Goal: Task Accomplishment & Management: Manage account settings

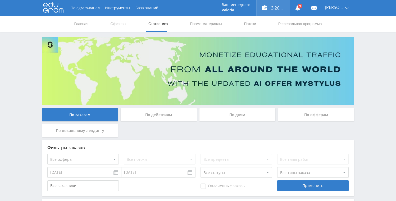
click at [267, 12] on div "3 261,65 ₽" at bounding box center [273, 8] width 33 height 16
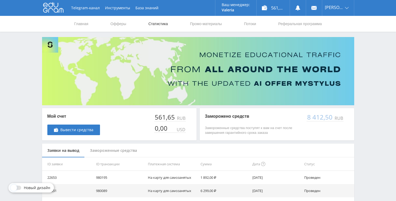
click at [156, 25] on link "Статистика" at bounding box center [158, 24] width 21 height 16
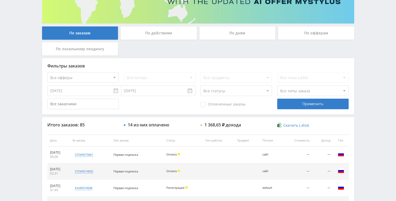
click at [235, 37] on div "По дням" at bounding box center [238, 32] width 76 height 13
click at [0, 0] on input "По дням" at bounding box center [0, 0] width 0 height 0
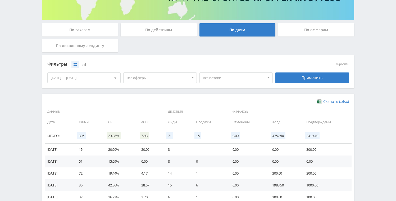
scroll to position [123, 0]
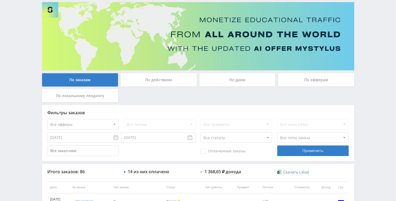
scroll to position [111, 0]
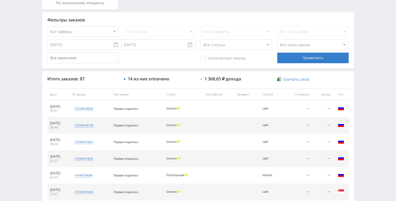
scroll to position [48, 0]
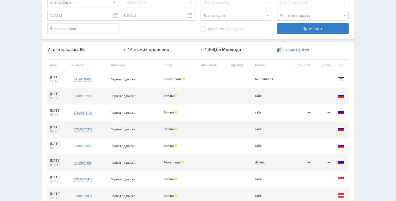
scroll to position [157, 0]
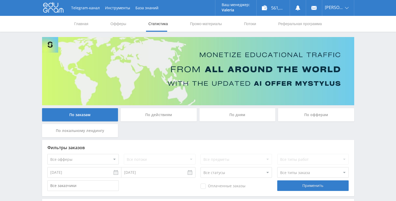
click at [234, 116] on div "По дням" at bounding box center [238, 114] width 76 height 13
click at [0, 0] on input "По дням" at bounding box center [0, 0] width 0 height 0
click at [153, 22] on link "Статистика" at bounding box center [158, 24] width 21 height 16
click at [234, 121] on div "По дням" at bounding box center [238, 114] width 76 height 13
click at [0, 0] on input "По дням" at bounding box center [0, 0] width 0 height 0
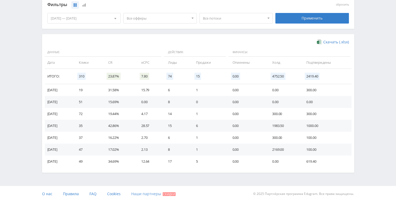
scroll to position [144, 0]
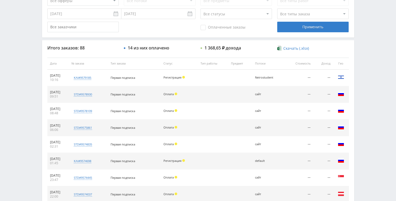
scroll to position [164, 0]
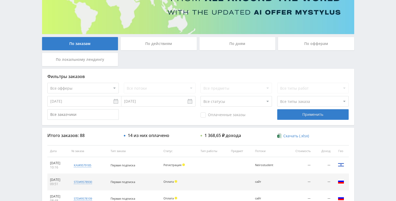
scroll to position [141, 0]
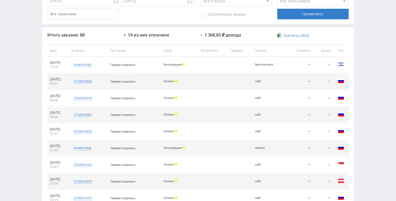
scroll to position [158, 0]
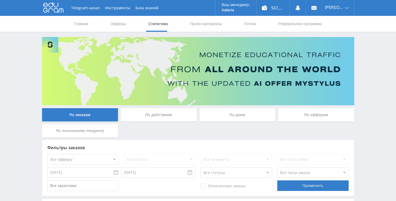
click at [230, 117] on div "По дням" at bounding box center [238, 114] width 76 height 13
click at [0, 0] on input "По дням" at bounding box center [0, 0] width 0 height 0
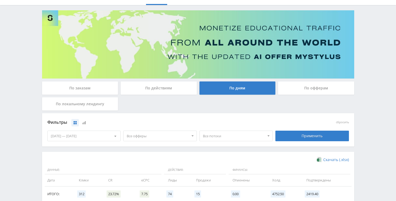
scroll to position [18, 0]
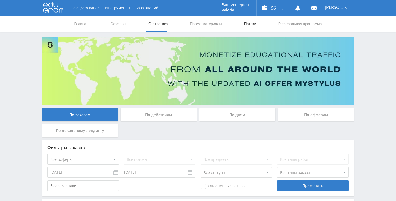
click at [251, 23] on link "Потоки" at bounding box center [250, 24] width 13 height 16
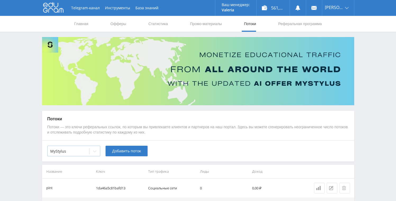
click at [93, 152] on icon at bounding box center [95, 151] width 4 height 4
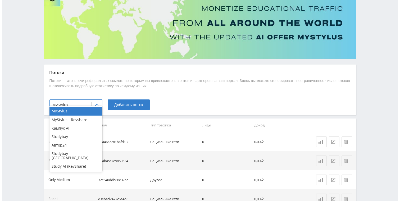
scroll to position [53, 0]
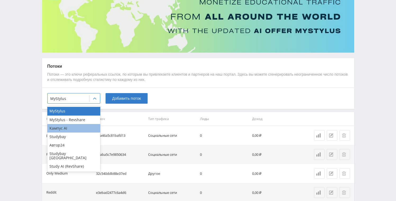
click at [82, 129] on div "Кампус AI" at bounding box center [73, 128] width 53 height 8
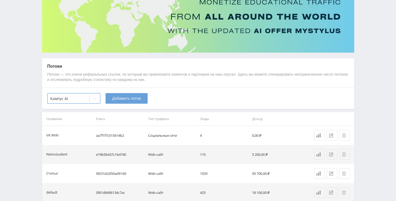
click at [125, 99] on span "Добавить поток" at bounding box center [126, 98] width 29 height 4
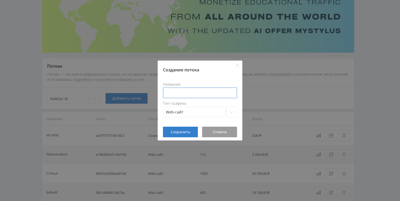
click at [187, 91] on input at bounding box center [200, 93] width 74 height 11
type input "и"
type input "blog.neirobox.ru"
click at [183, 133] on span "Сохранить" at bounding box center [181, 132] width 20 height 4
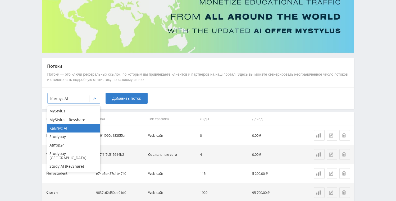
click at [85, 99] on div at bounding box center [68, 98] width 36 height 5
click at [76, 162] on div "Study AI (RevShare)" at bounding box center [73, 166] width 53 height 8
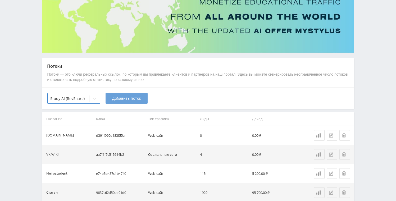
click at [118, 99] on span "Добавить поток" at bounding box center [126, 98] width 29 height 4
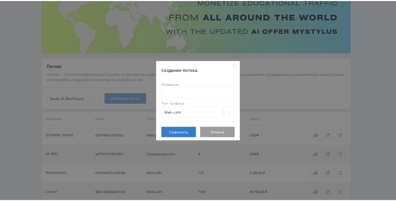
scroll to position [42, 0]
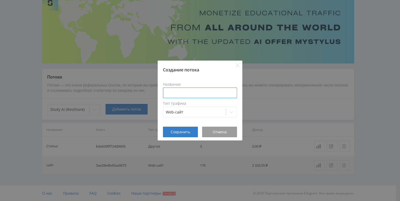
click at [187, 91] on input at bounding box center [200, 93] width 74 height 11
type input "blog.neirobox.ru"
click at [178, 128] on button "Сохранить" at bounding box center [180, 132] width 35 height 11
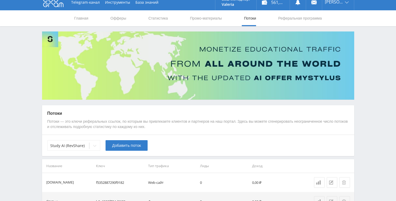
scroll to position [1, 0]
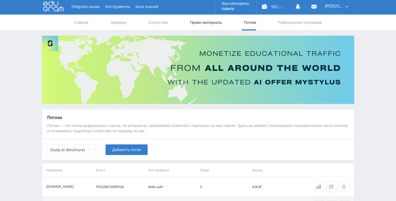
click at [196, 21] on link "Промо-материалы" at bounding box center [206, 23] width 33 height 16
select select "376"
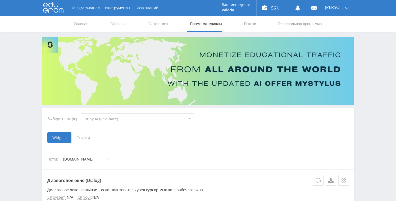
click at [135, 116] on select "MyStylus MyStylus - Revshare Кампус AI Studybay Автор24 Studybay Brazil Study A…" at bounding box center [137, 119] width 113 height 11
select select "340"
click at [81, 114] on select "MyStylus MyStylus - Revshare Кампус AI Studybay Автор24 Studybay Brazil Study A…" at bounding box center [137, 119] width 113 height 11
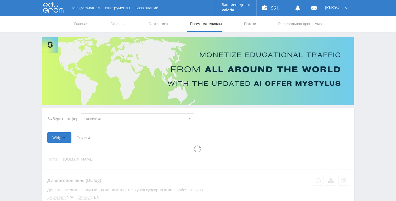
select select "340"
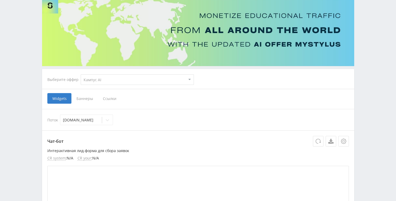
scroll to position [37, 0]
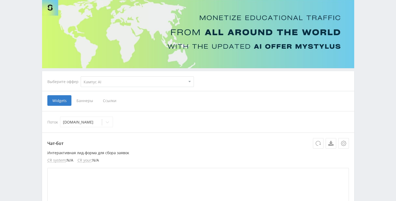
click at [89, 102] on span "Баннеры" at bounding box center [84, 100] width 26 height 11
click at [0, 0] on input "Баннеры" at bounding box center [0, 0] width 0 height 0
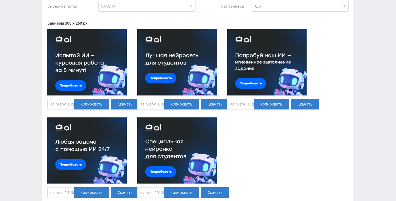
scroll to position [72, 0]
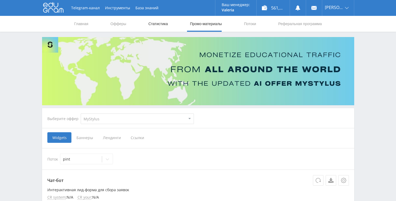
click at [156, 25] on link "Статистика" at bounding box center [158, 24] width 21 height 16
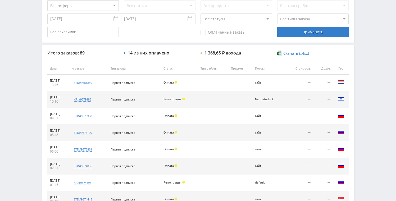
scroll to position [150, 0]
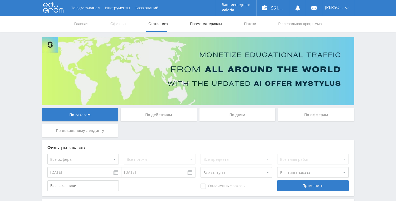
click at [198, 27] on link "Промо-материалы" at bounding box center [206, 24] width 33 height 16
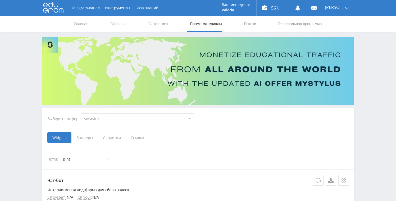
click at [108, 122] on select "MyStylus MyStylus - Revshare Кампус AI Studybay Автор24 Studybay Brazil Study A…" at bounding box center [137, 119] width 113 height 11
select select "340"
click at [81, 114] on select "MyStylus MyStylus - Revshare Кампус AI Studybay Автор24 Studybay Brazil Study A…" at bounding box center [137, 119] width 113 height 11
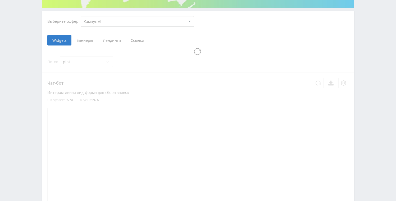
select select "340"
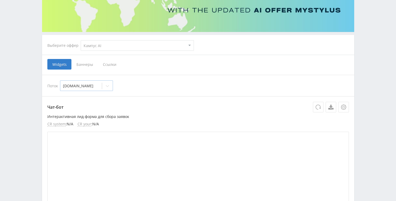
scroll to position [65, 0]
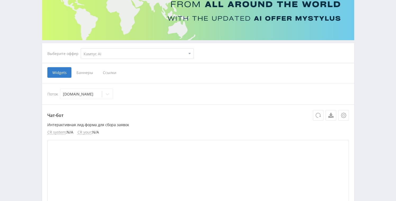
click at [115, 75] on span "Ссылки" at bounding box center [110, 72] width 24 height 11
click at [0, 0] on input "Ссылки" at bounding box center [0, 0] width 0 height 0
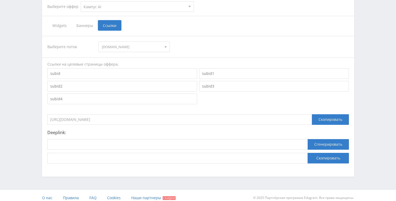
scroll to position [117, 0]
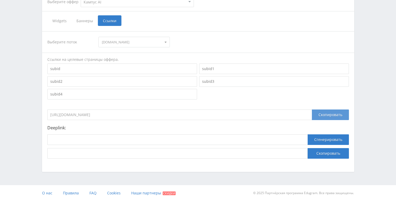
click at [331, 116] on div "Скопировать" at bounding box center [330, 115] width 37 height 11
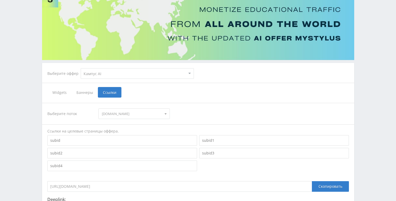
scroll to position [0, 0]
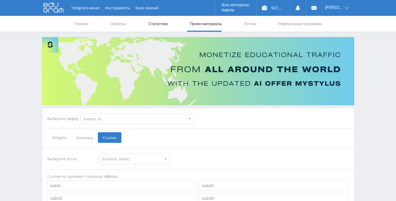
click at [153, 27] on link "Статистика" at bounding box center [158, 24] width 21 height 16
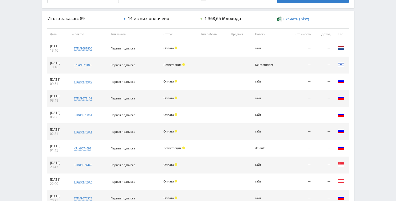
scroll to position [143, 0]
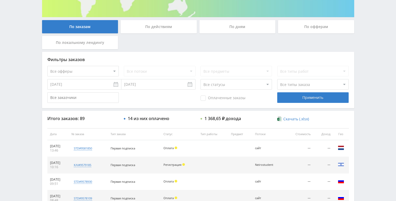
click at [237, 26] on div "По дням" at bounding box center [238, 26] width 76 height 13
click at [0, 0] on input "По дням" at bounding box center [0, 0] width 0 height 0
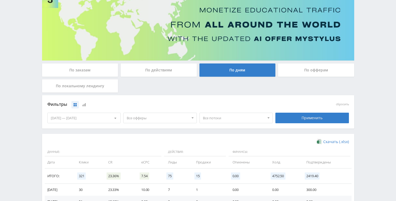
scroll to position [25, 0]
